Goal: Find specific page/section: Find specific page/section

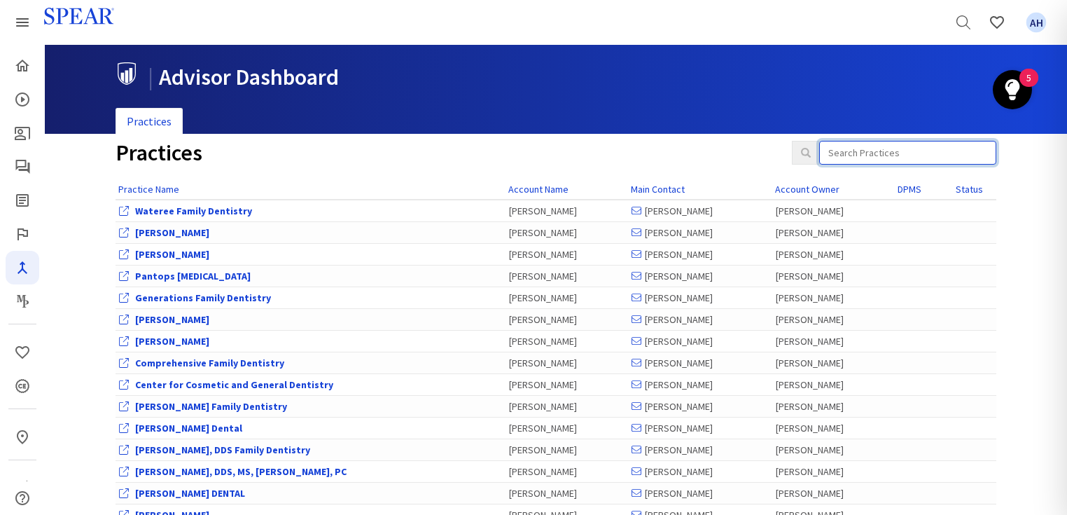
click at [852, 154] on input "search" at bounding box center [907, 153] width 177 height 24
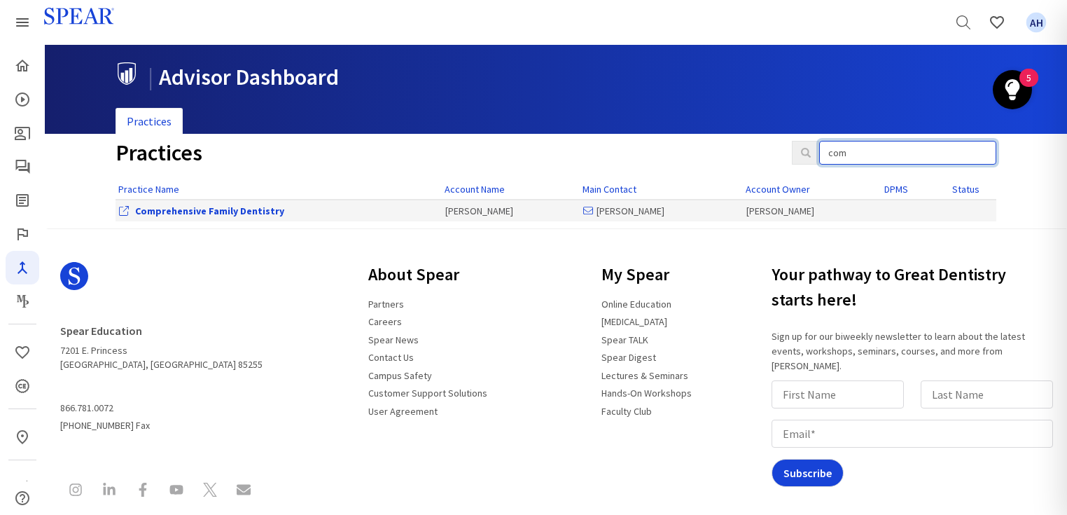
type input "com"
click at [210, 205] on link "Comprehensive Family Dentistry" at bounding box center [209, 210] width 149 height 13
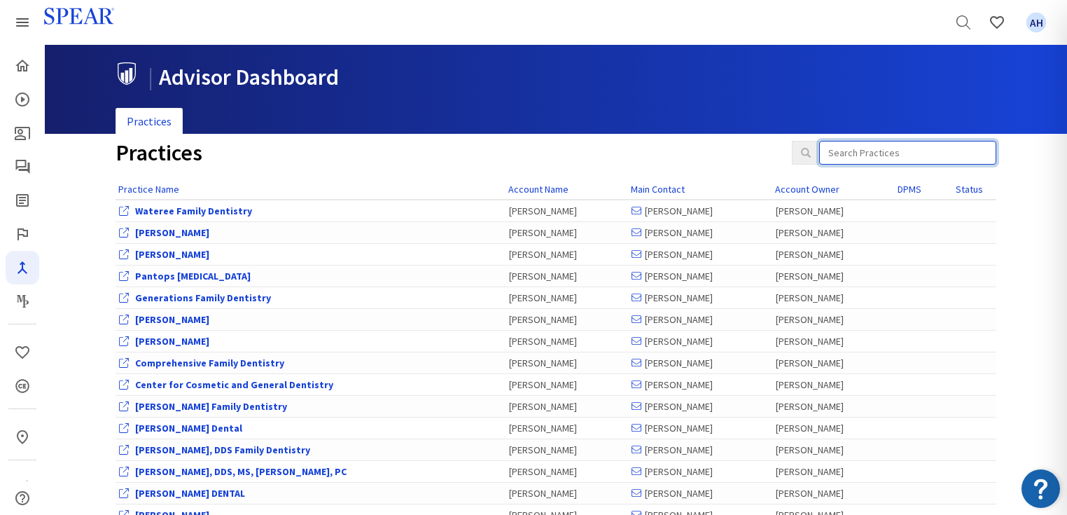
click at [907, 152] on input "search" at bounding box center [907, 153] width 177 height 24
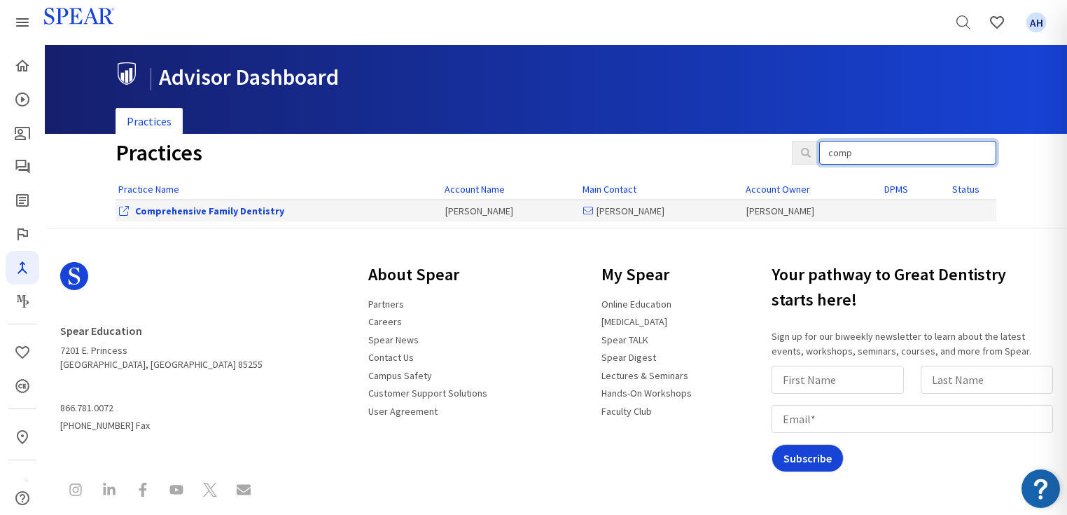
type input "comp"
click at [259, 211] on link "Comprehensive Family Dentistry" at bounding box center [209, 210] width 149 height 13
